Goal: Task Accomplishment & Management: Use online tool/utility

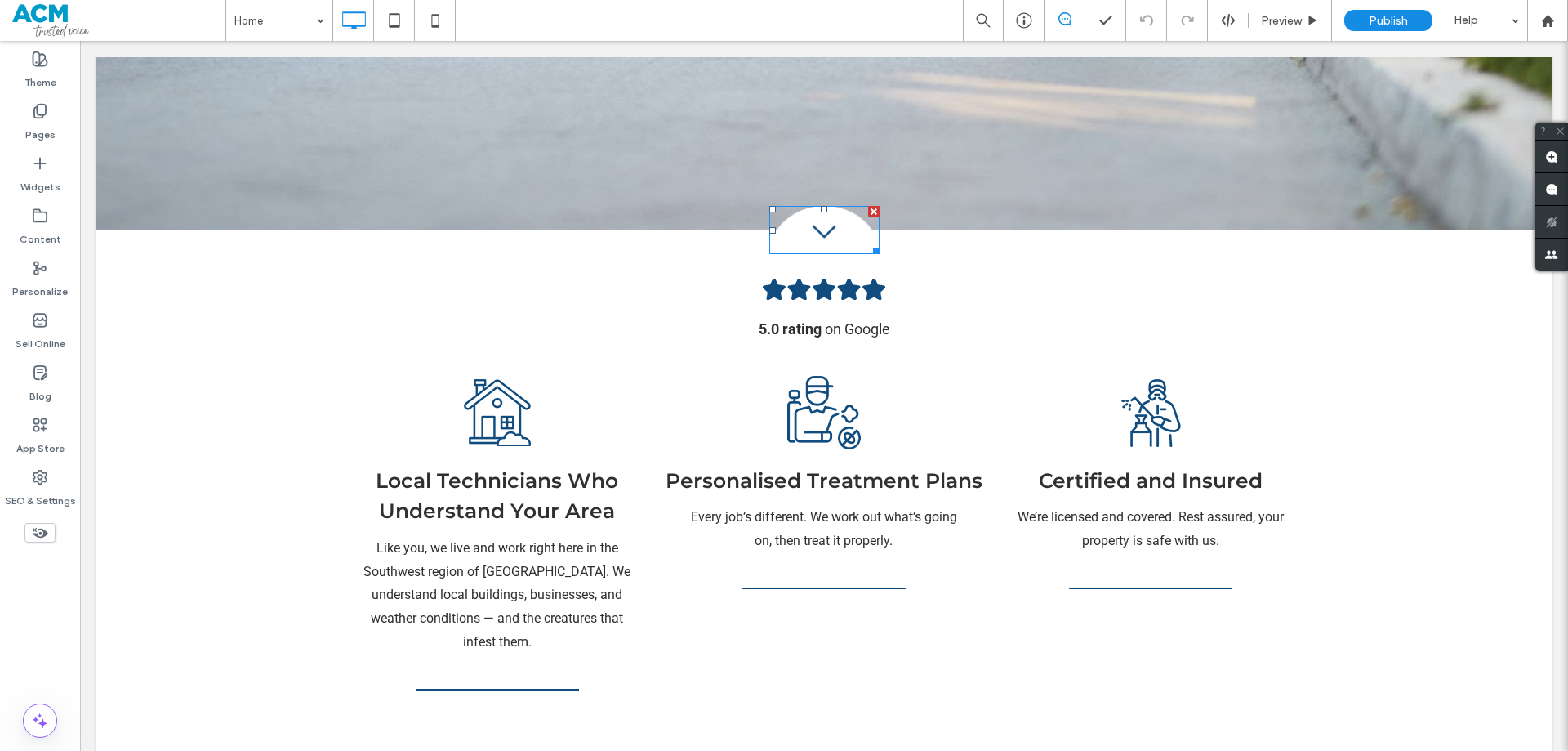
click at [818, 206] on img at bounding box center [824, 230] width 110 height 49
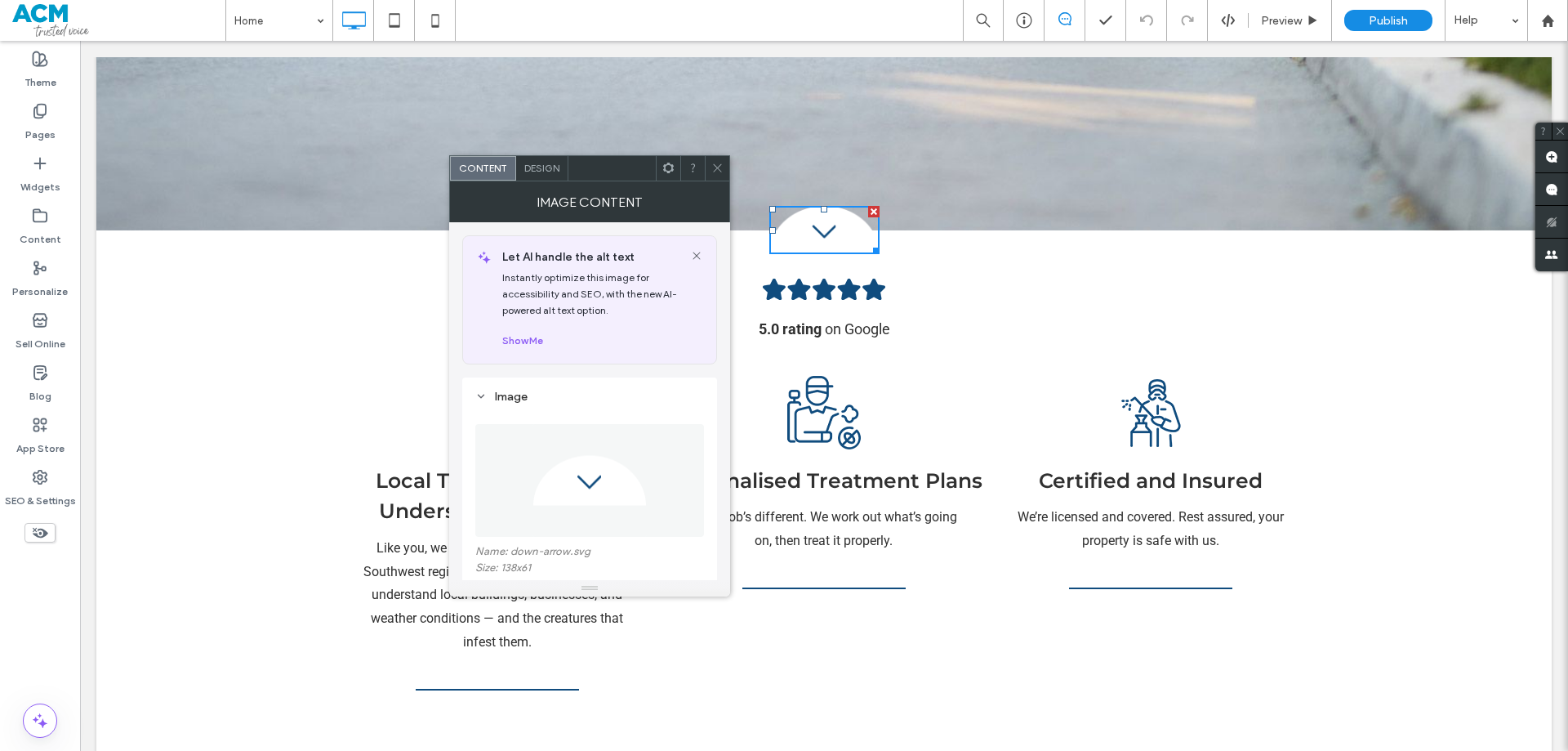
click at [711, 169] on icon at bounding box center [717, 168] width 12 height 12
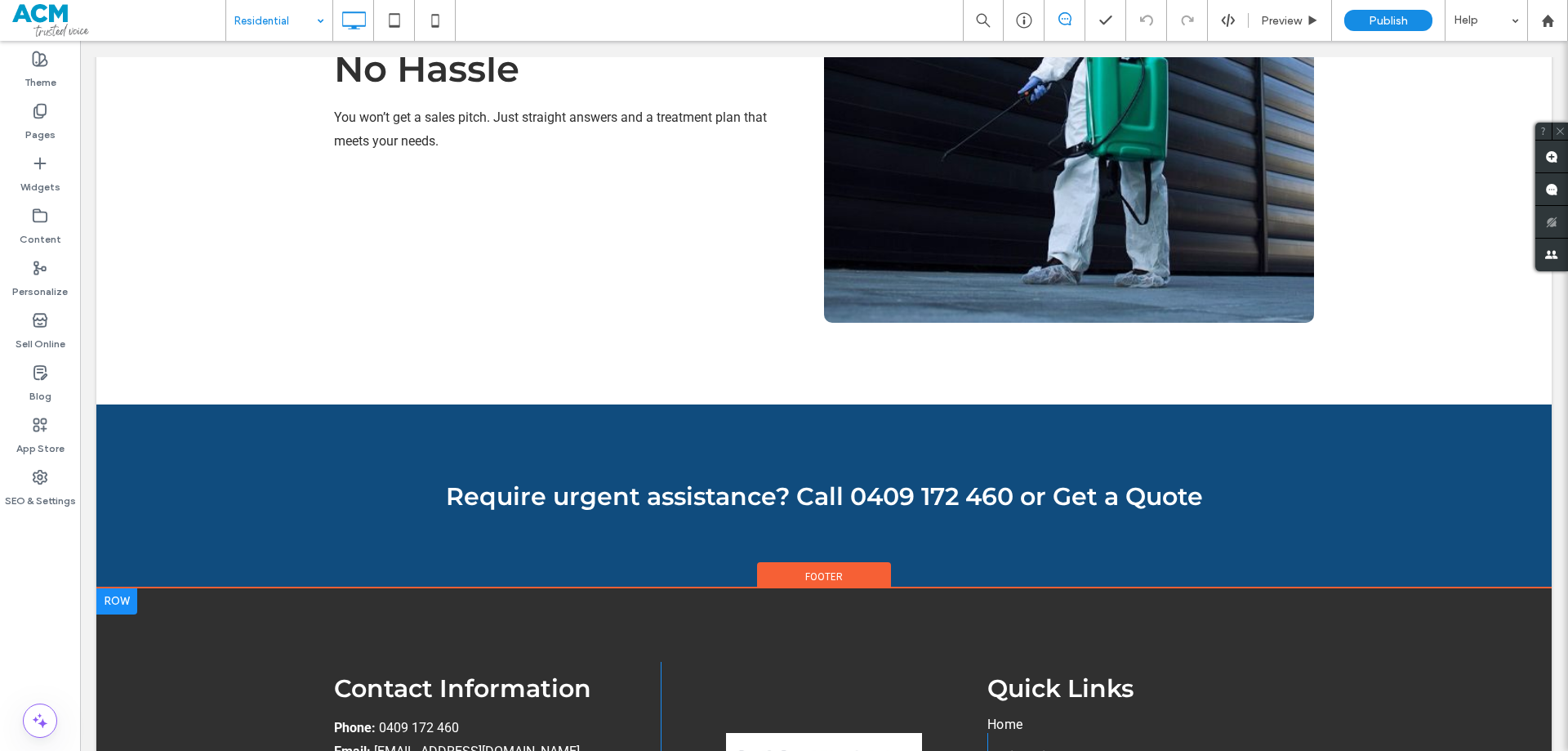
scroll to position [2942, 0]
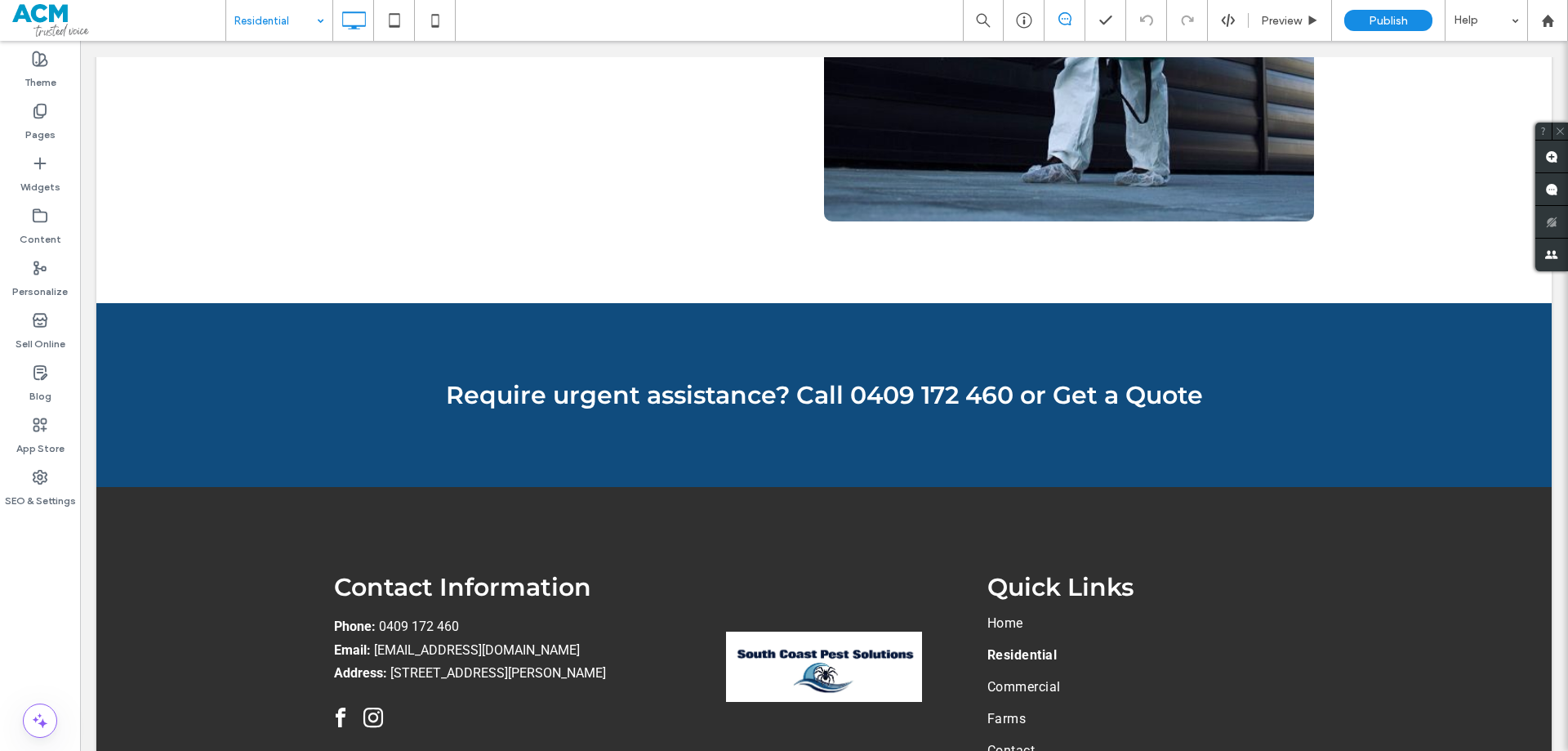
click at [307, 21] on input at bounding box center [275, 21] width 82 height 41
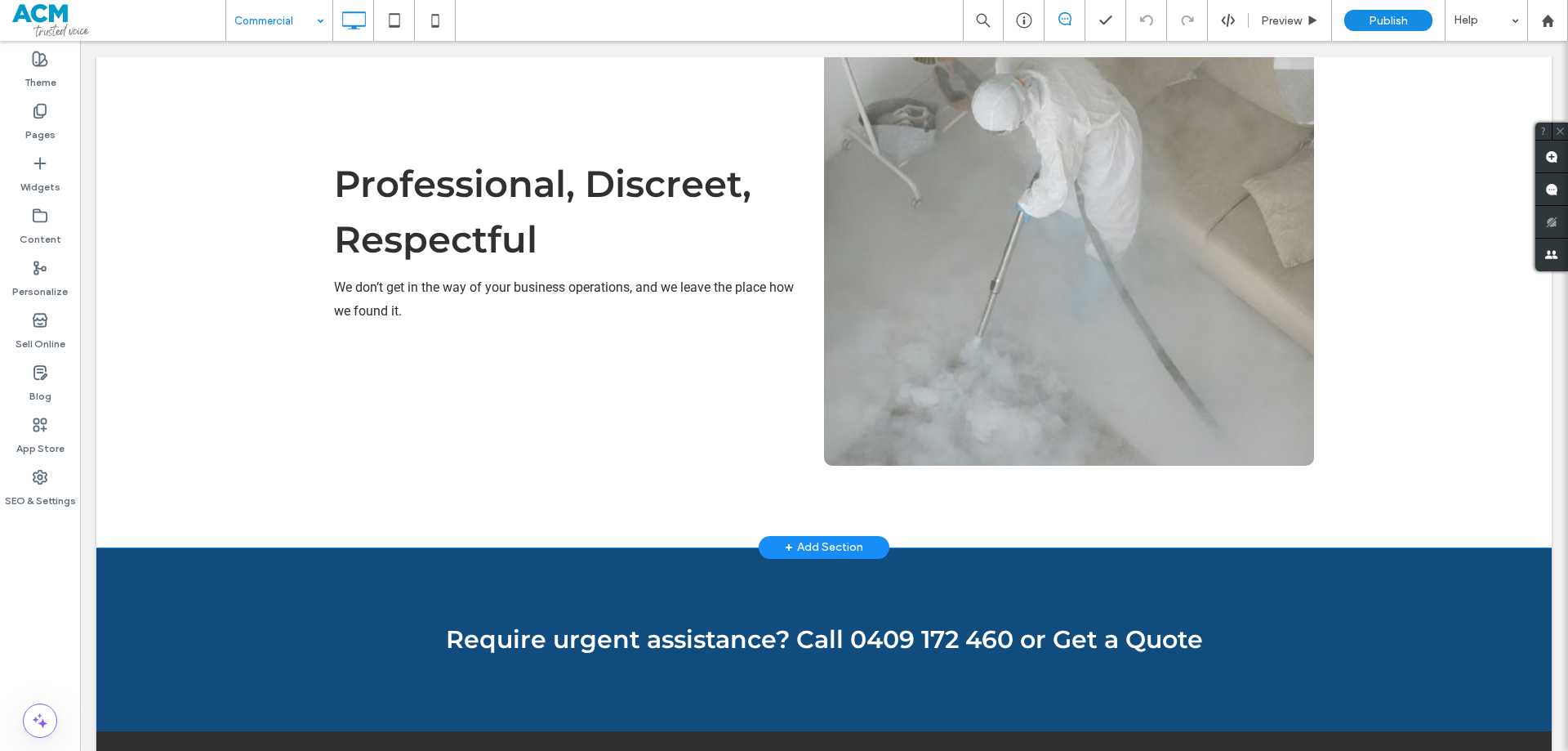
scroll to position [2615, 0]
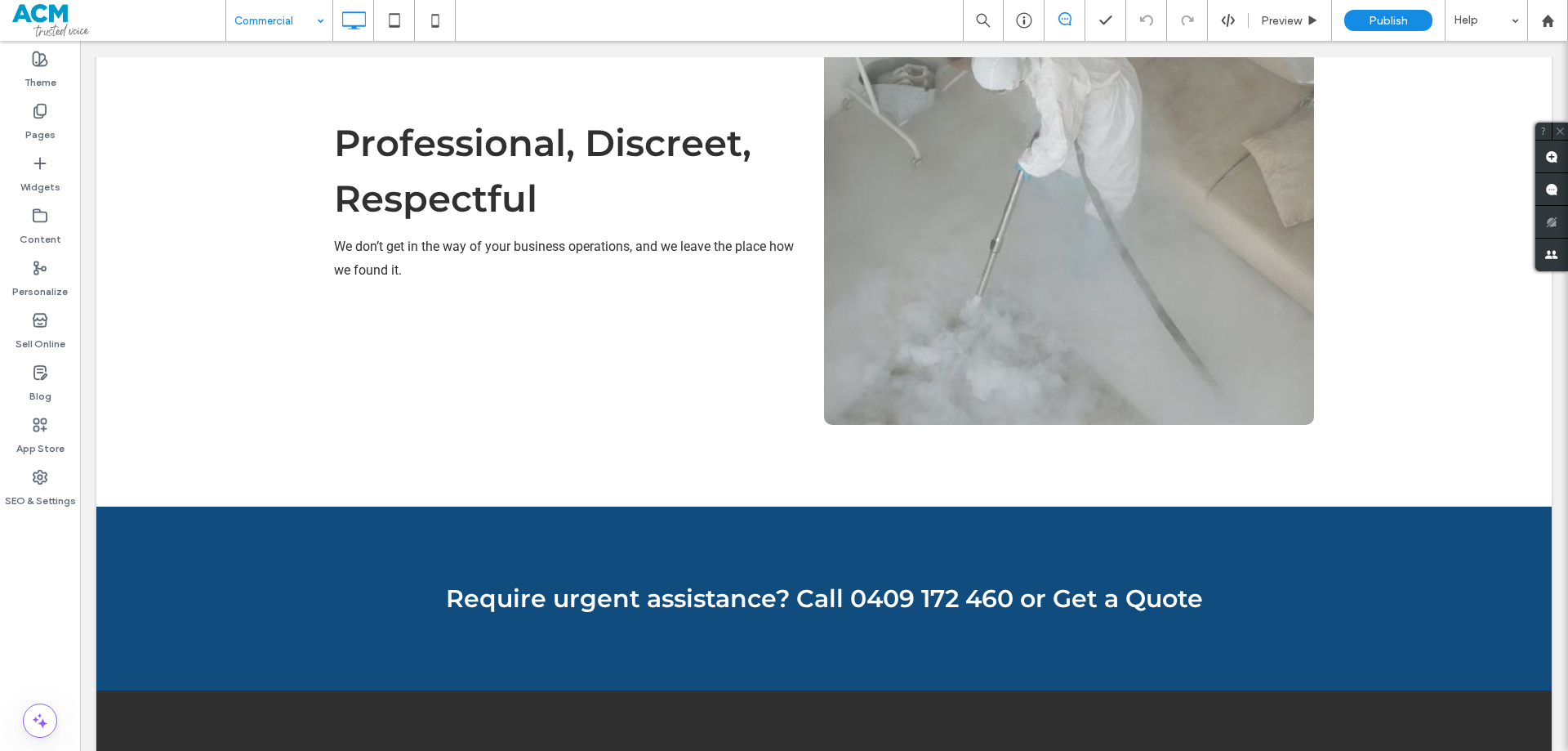
click at [291, 26] on input at bounding box center [275, 21] width 82 height 41
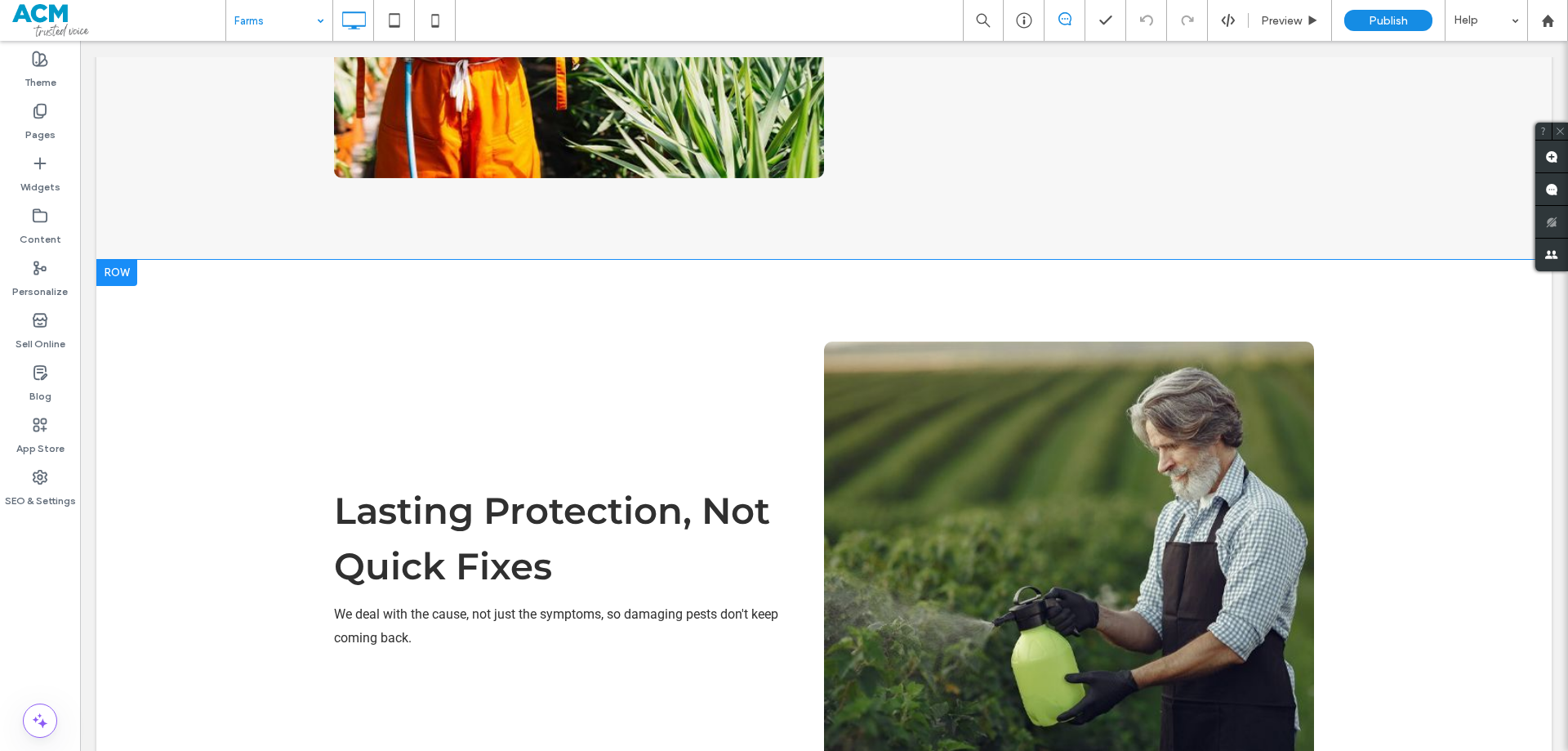
scroll to position [2533, 0]
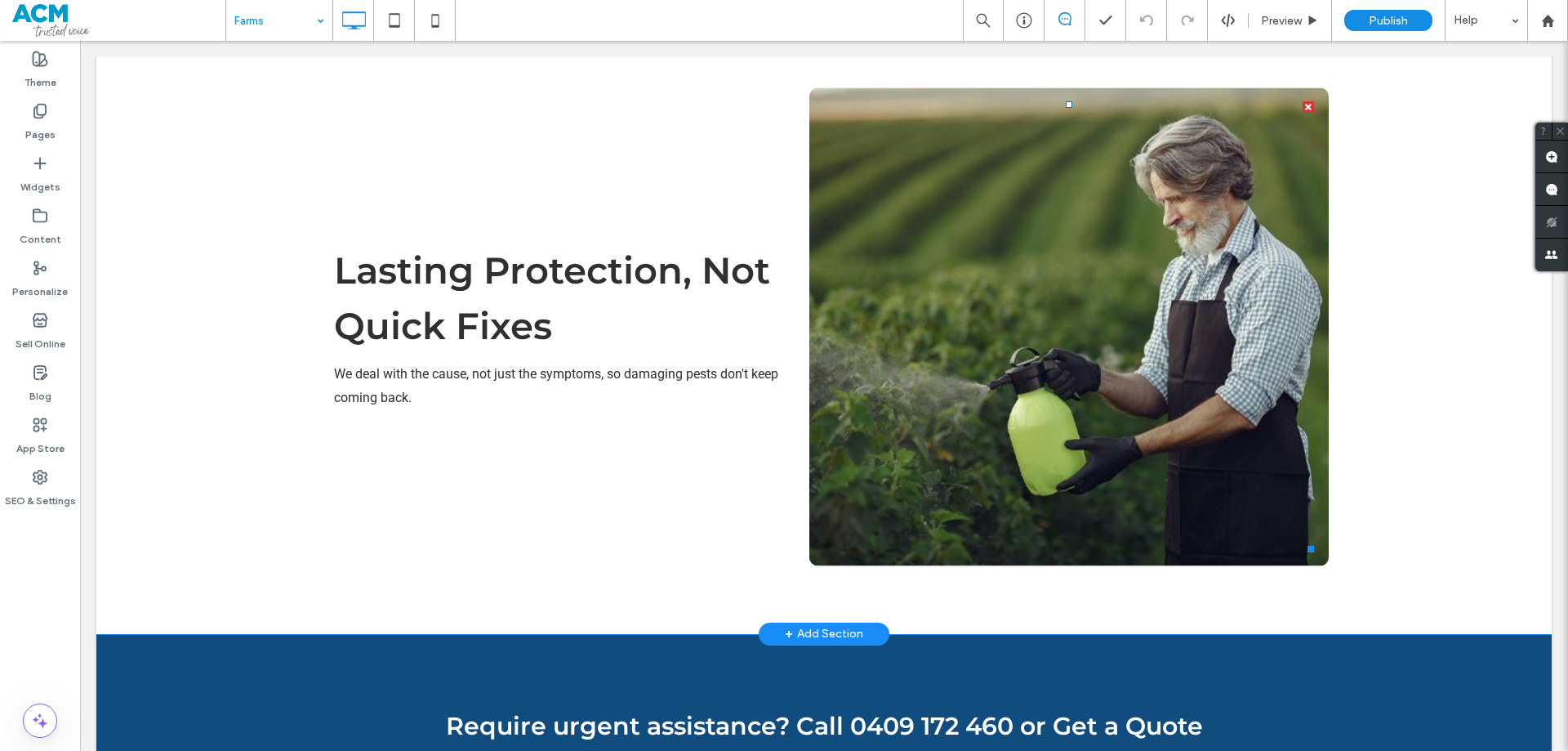
click at [1003, 382] on img at bounding box center [1068, 327] width 520 height 478
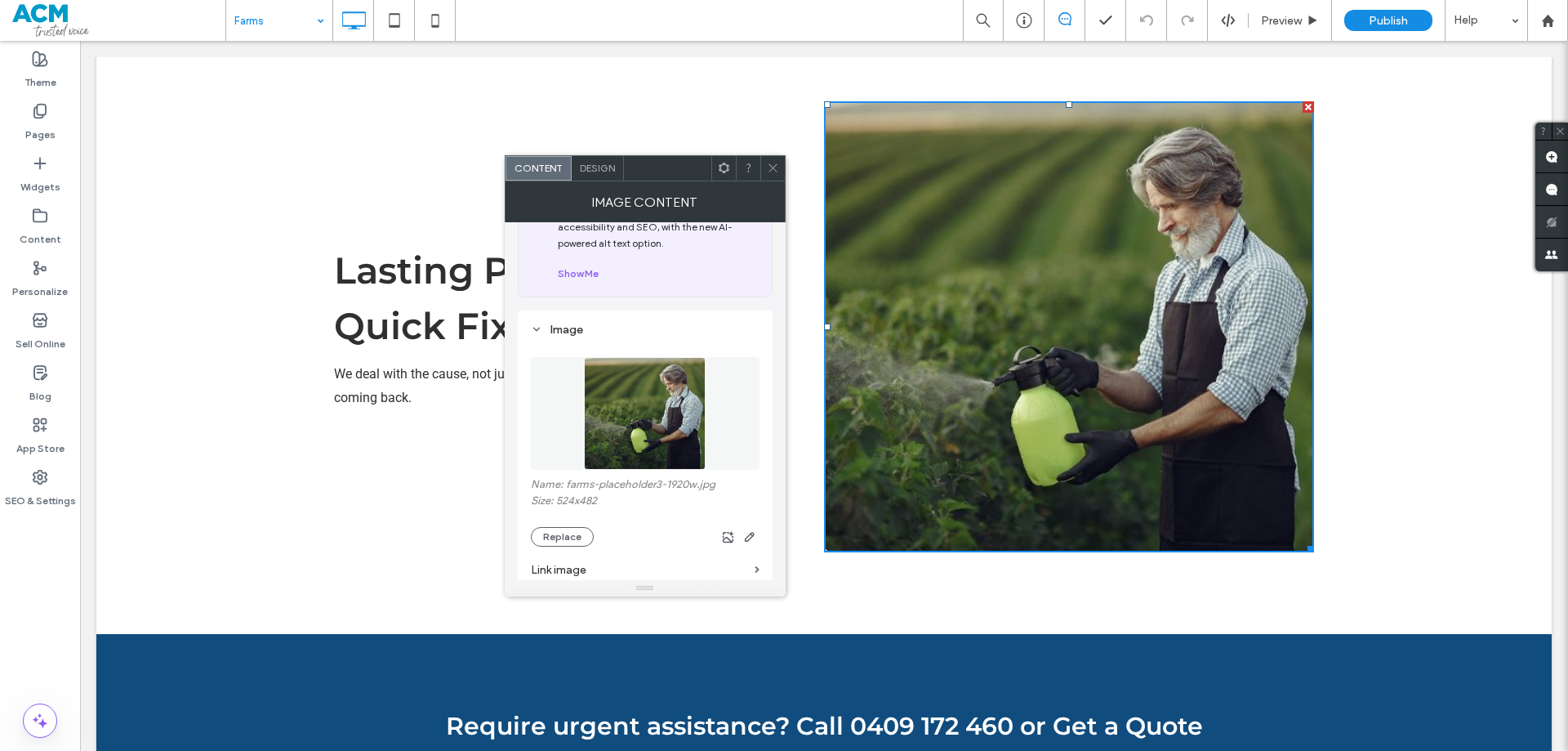
scroll to position [163, 0]
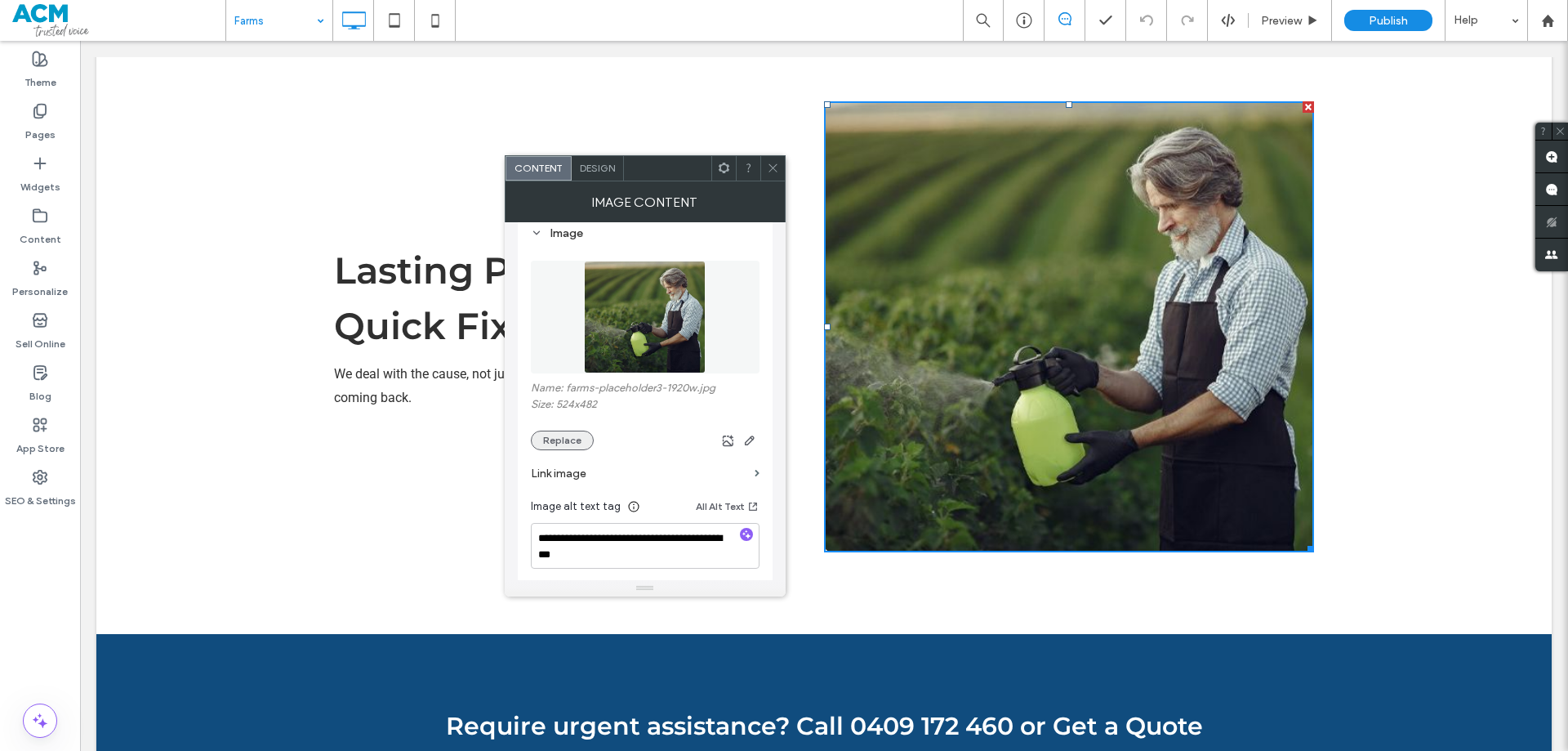
click at [562, 439] on button "Replace" at bounding box center [562, 440] width 63 height 20
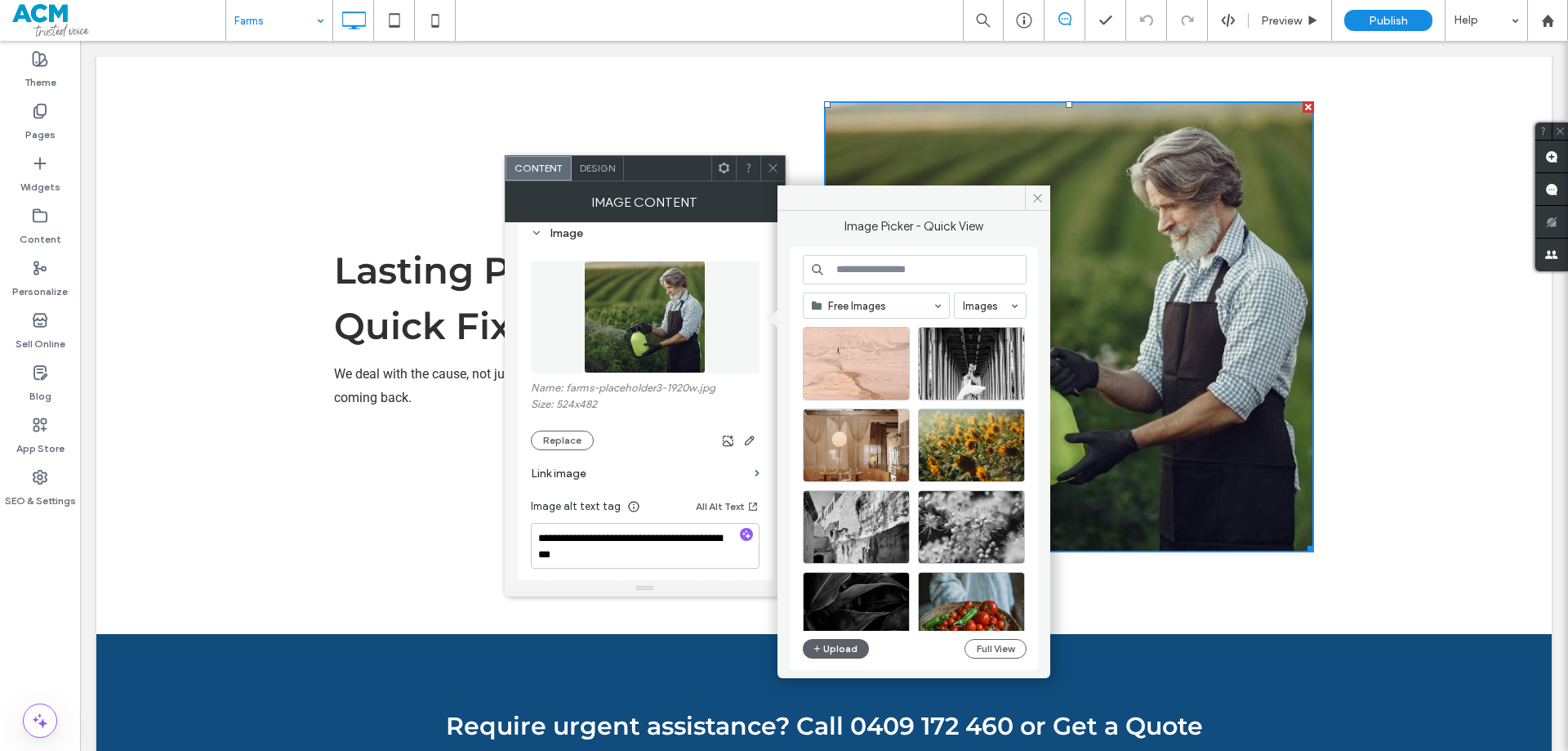
click at [878, 260] on input at bounding box center [915, 270] width 224 height 29
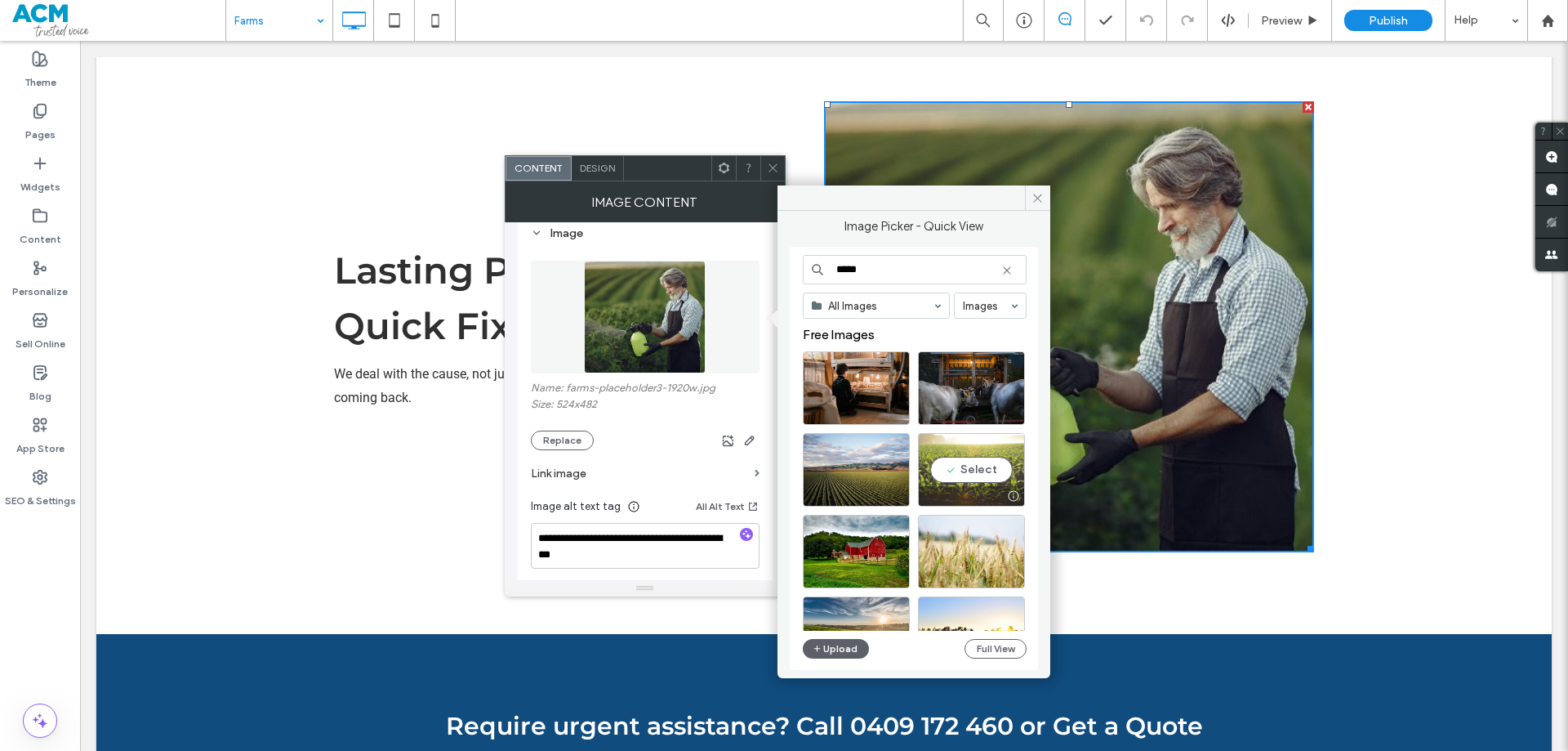
type input "****"
click at [966, 461] on div "Select" at bounding box center [971, 470] width 107 height 74
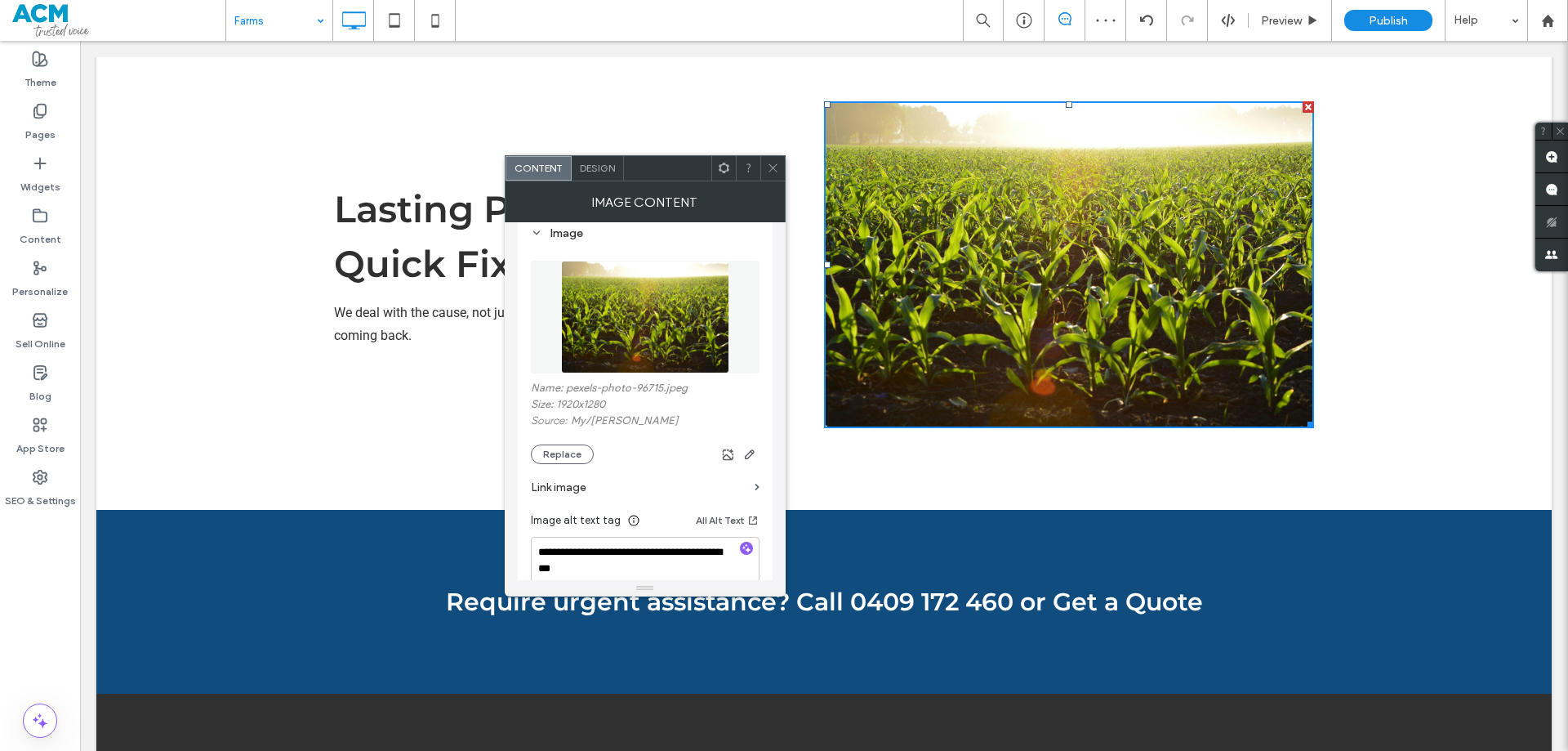
click at [768, 167] on icon at bounding box center [773, 168] width 12 height 12
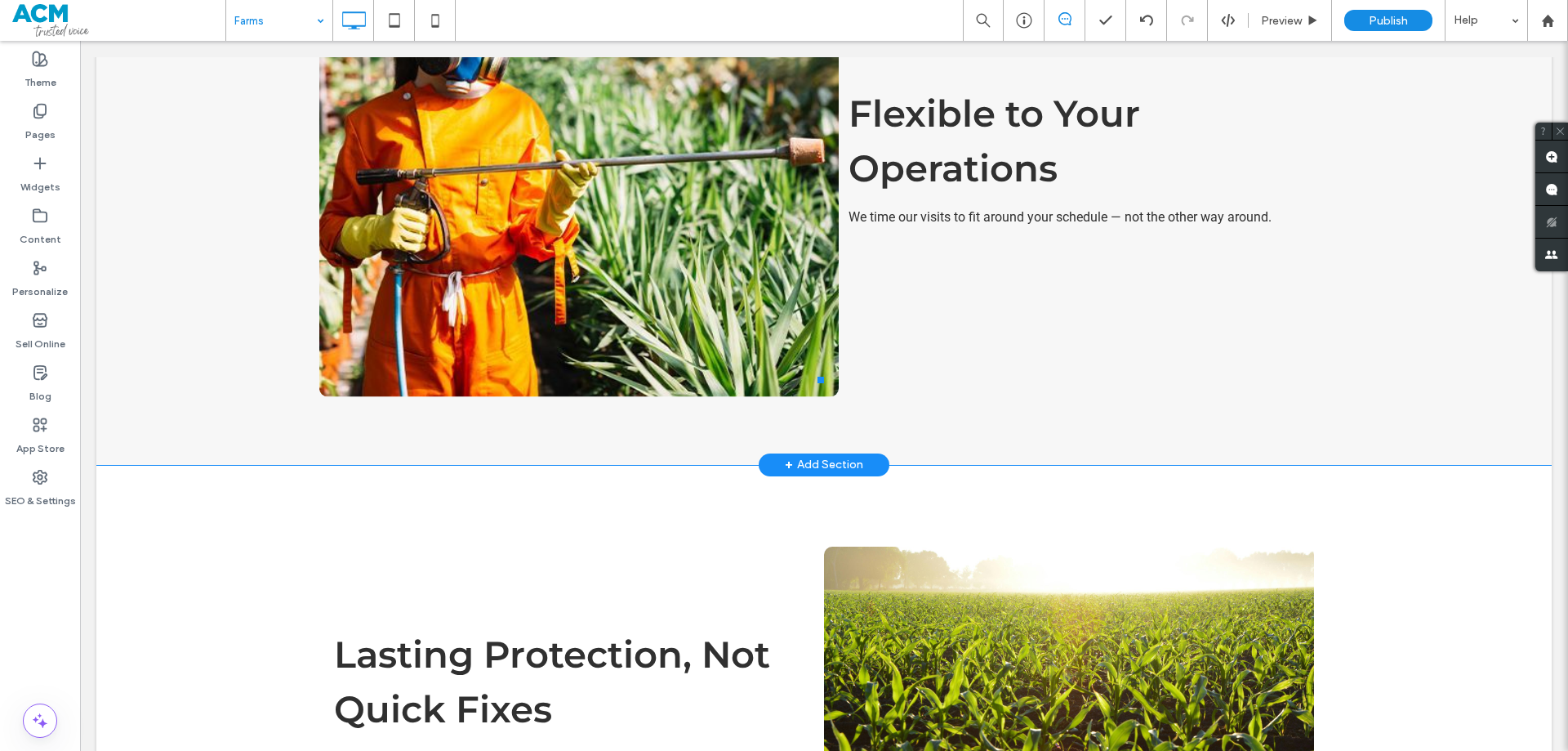
scroll to position [2174, 0]
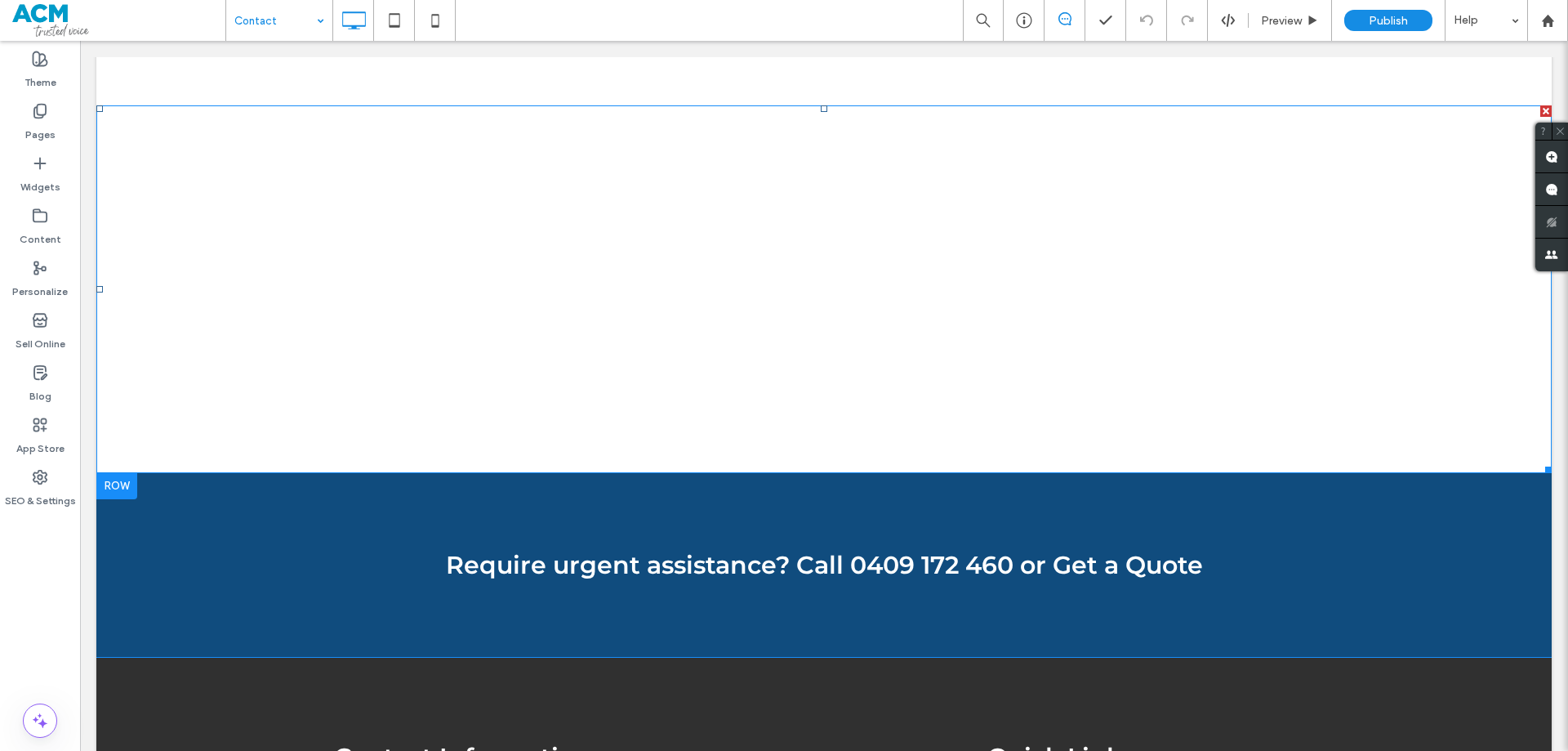
scroll to position [1701, 0]
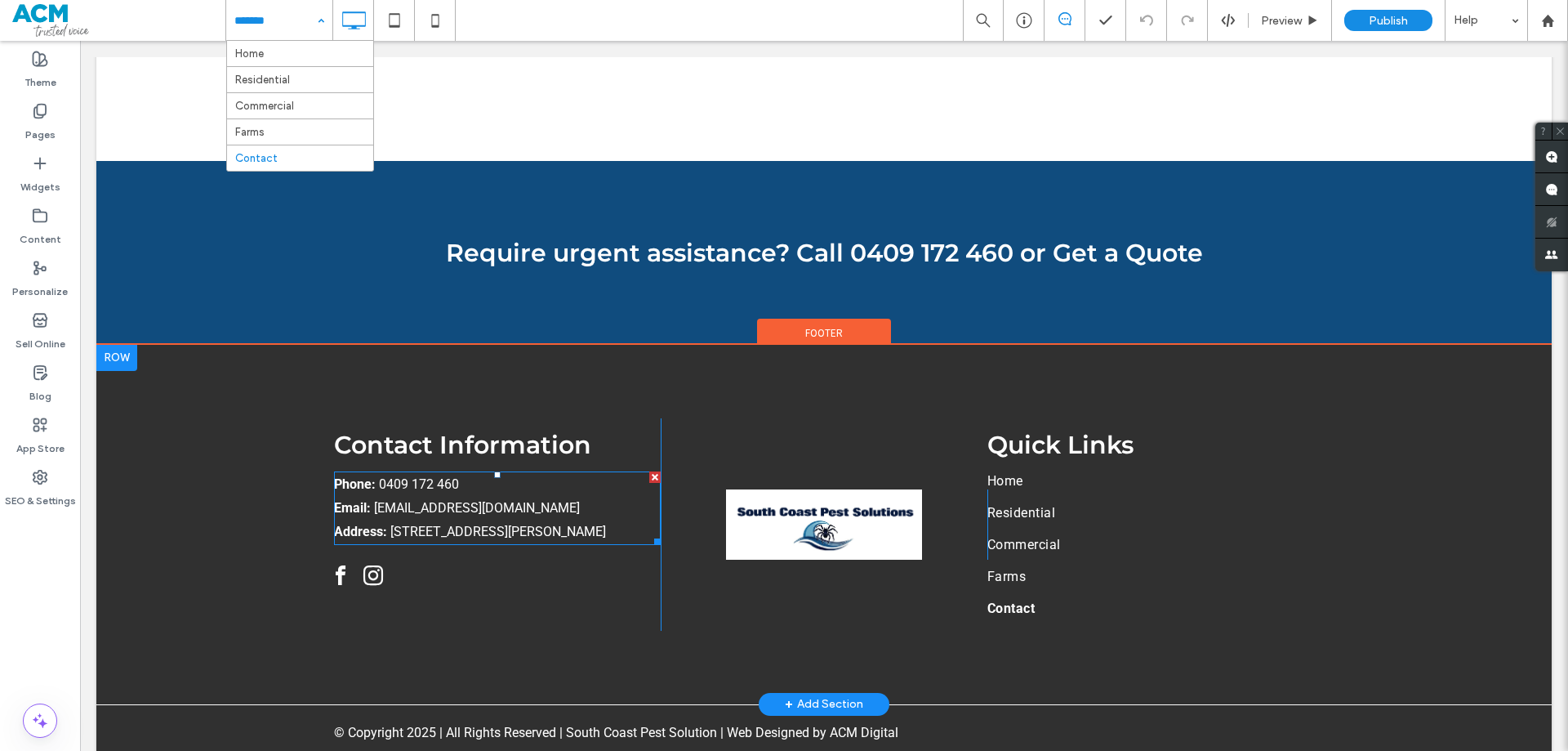
click at [477, 500] on link "[EMAIL_ADDRESS][DOMAIN_NAME]" at bounding box center [477, 508] width 206 height 15
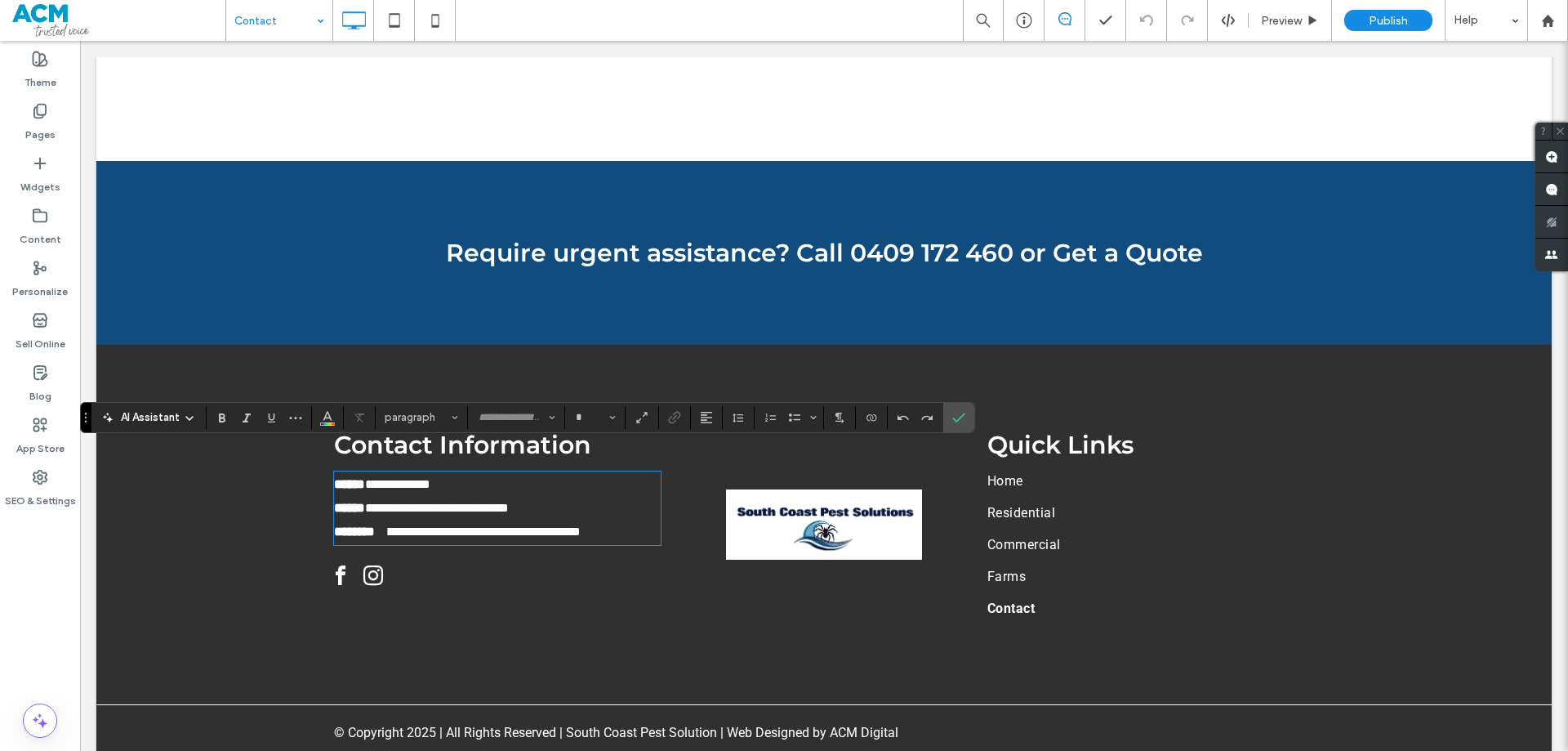
type input "******"
type input "**"
click at [737, 421] on icon "Line Height" at bounding box center [738, 417] width 13 height 13
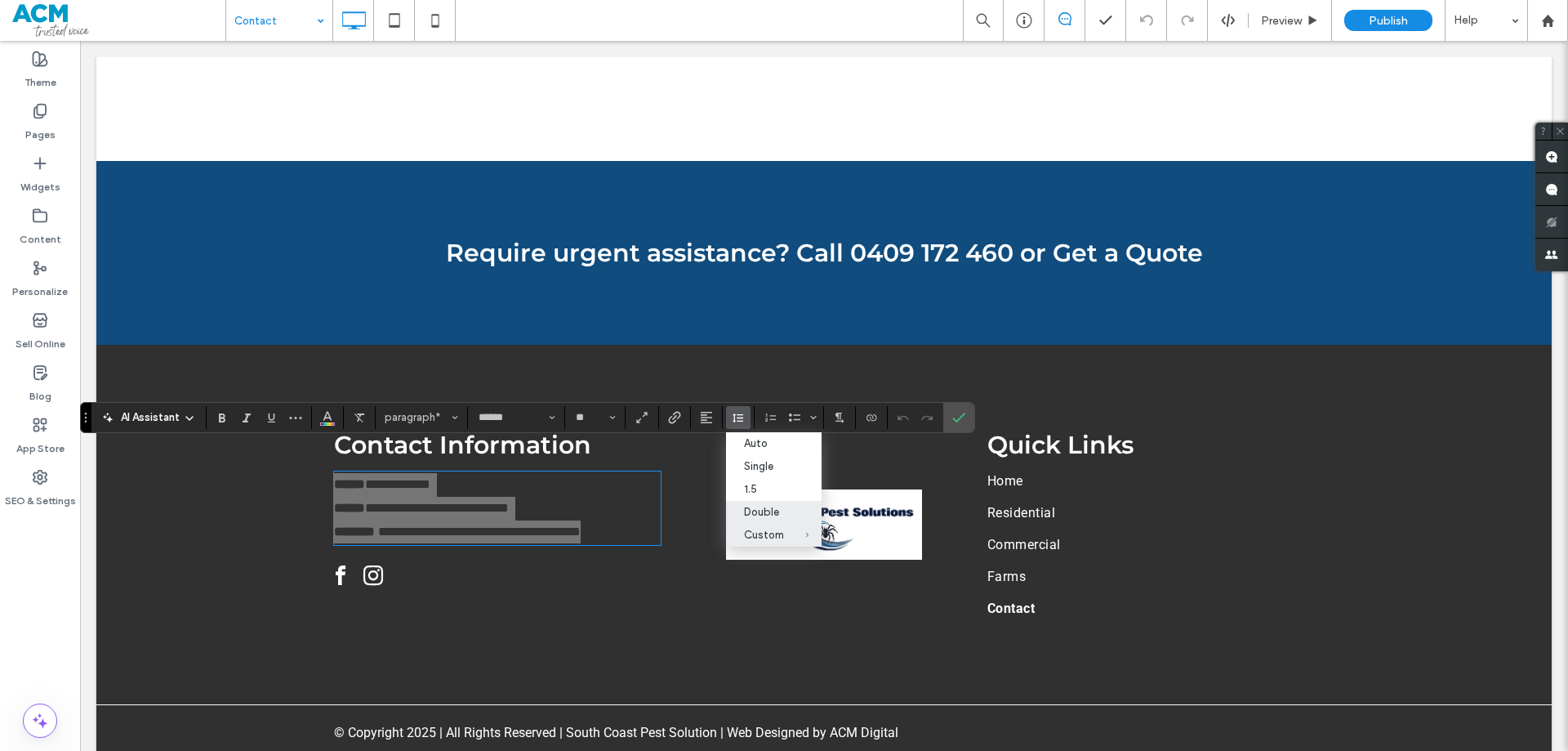
click at [755, 513] on div "Double" at bounding box center [763, 512] width 40 height 12
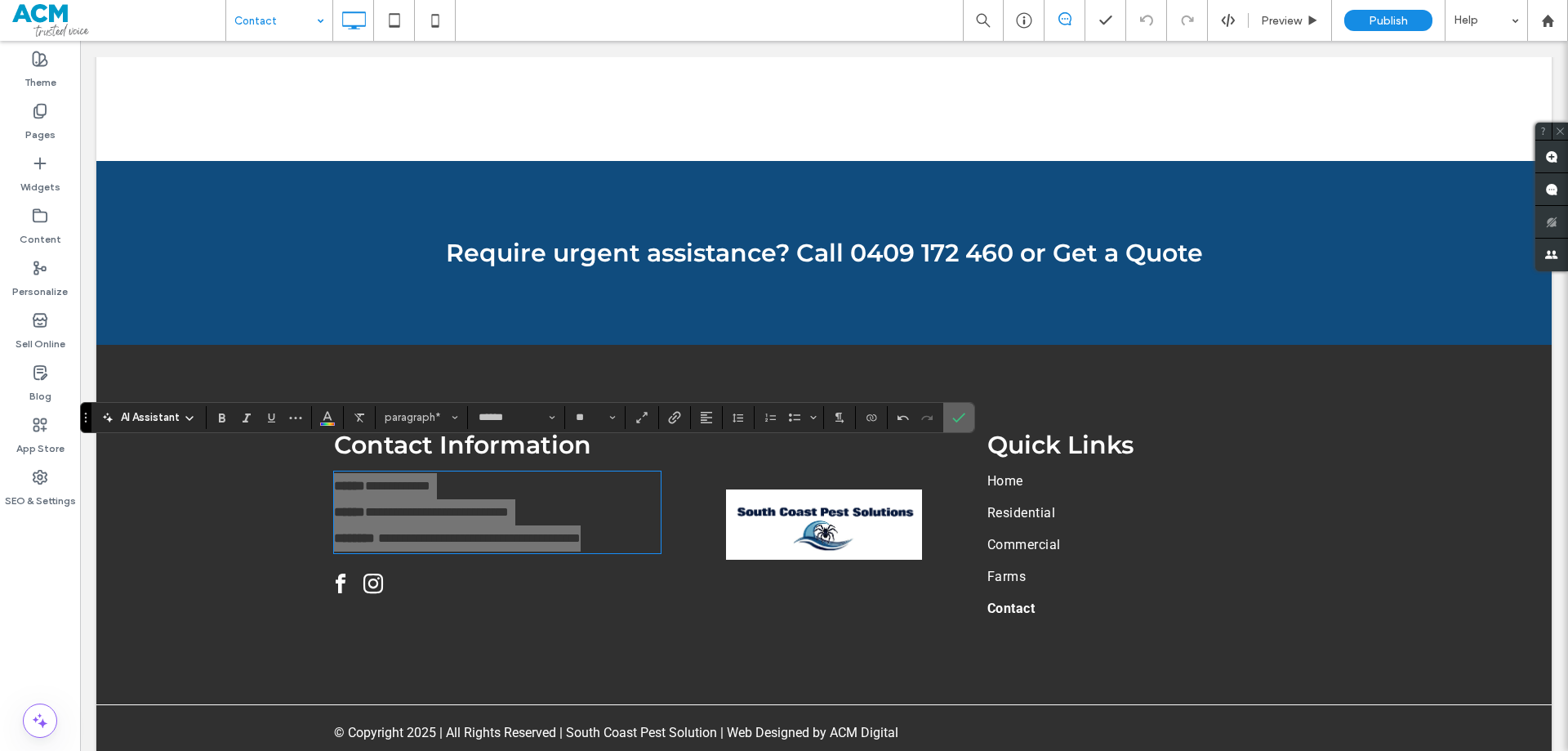
click at [958, 415] on icon "Confirm" at bounding box center [958, 417] width 13 height 13
